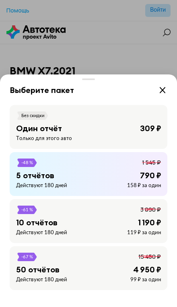
click at [30, 121] on div "Без скидки Один отчёт 309 ₽ Только для этого авто" at bounding box center [88, 127] width 157 height 44
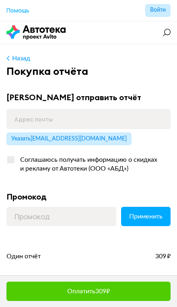
click at [48, 141] on button "Указать [EMAIL_ADDRESS][DOMAIN_NAME]" at bounding box center [68, 138] width 125 height 13
type input "[EMAIL_ADDRESS][DOMAIN_NAME]"
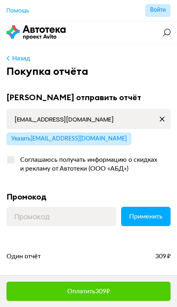
click at [74, 292] on span "Оплатить 309 ₽" at bounding box center [88, 291] width 43 height 6
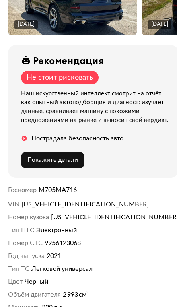
scroll to position [232, 0]
